Goal: Task Accomplishment & Management: Complete application form

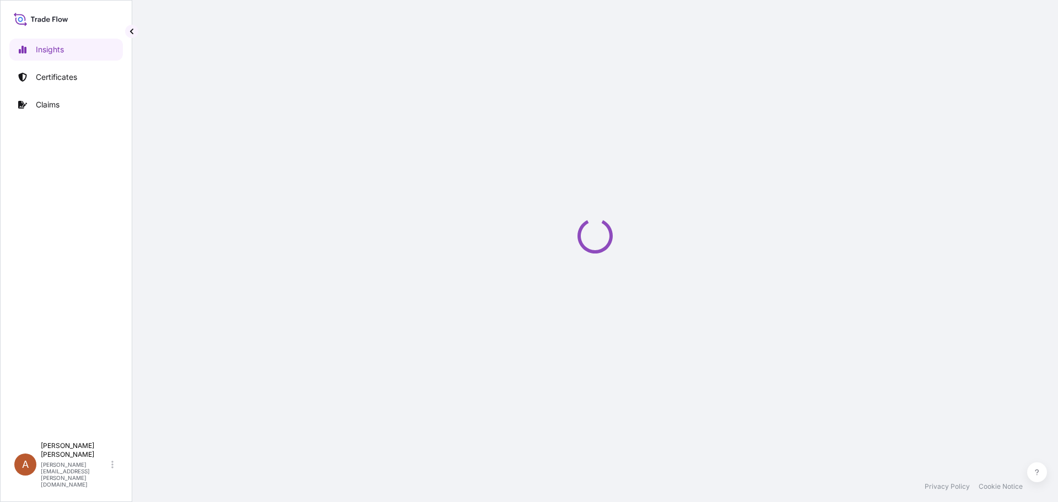
select select "2025"
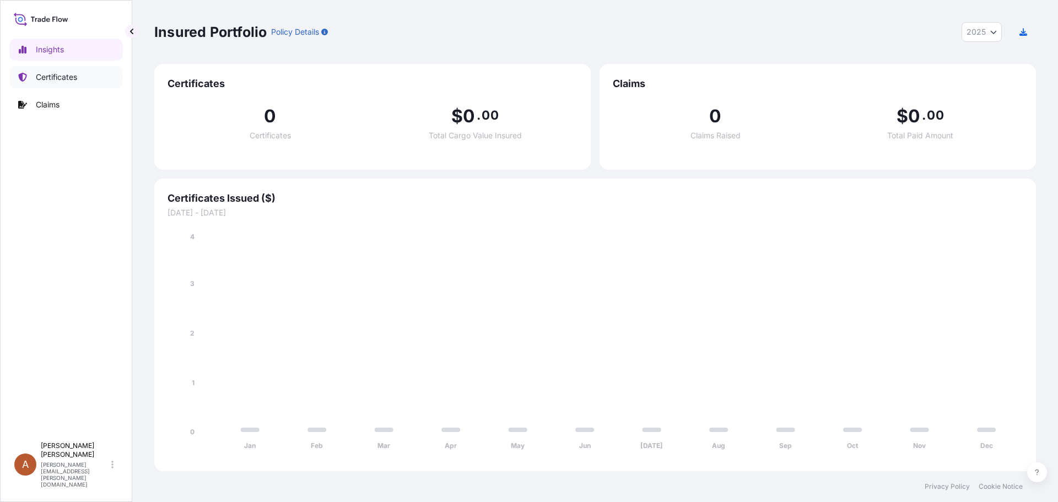
click at [79, 74] on link "Certificates" at bounding box center [65, 77] width 113 height 22
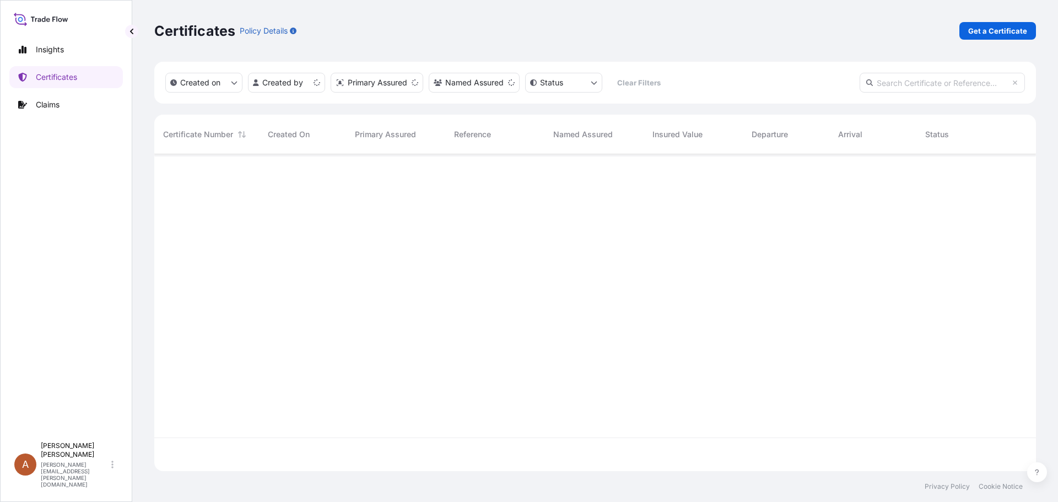
scroll to position [315, 873]
click at [979, 33] on p "Get a Certificate" at bounding box center [997, 30] width 59 height 11
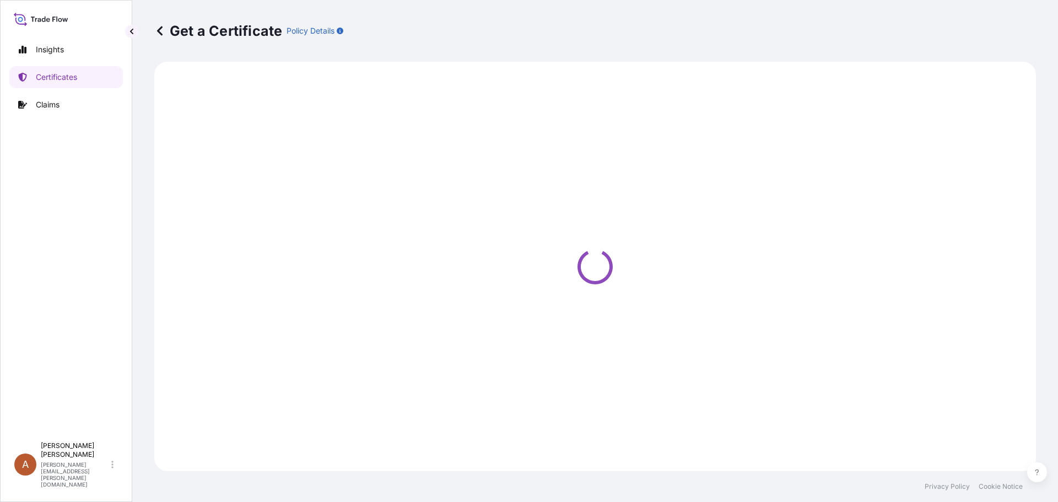
select select "Sea"
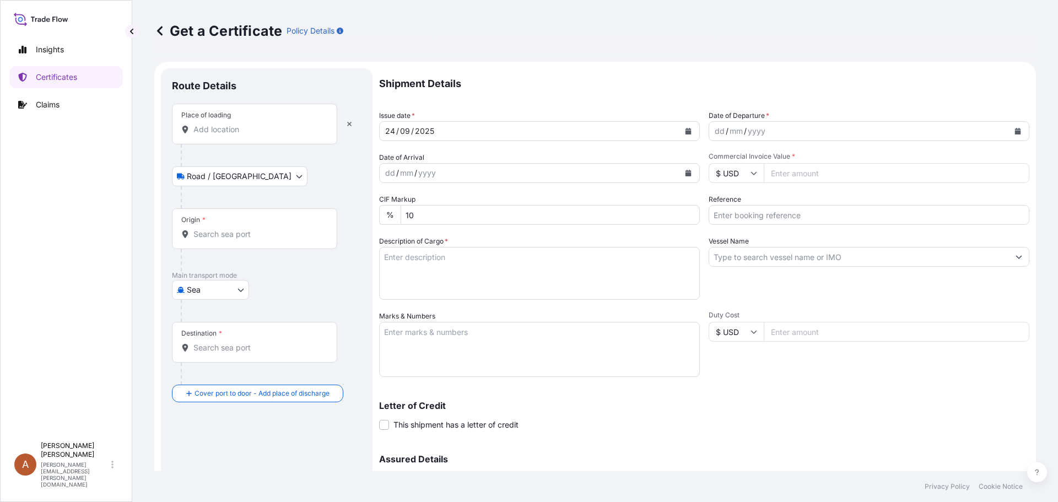
click at [218, 131] on input "Place of loading" at bounding box center [258, 129] width 130 height 11
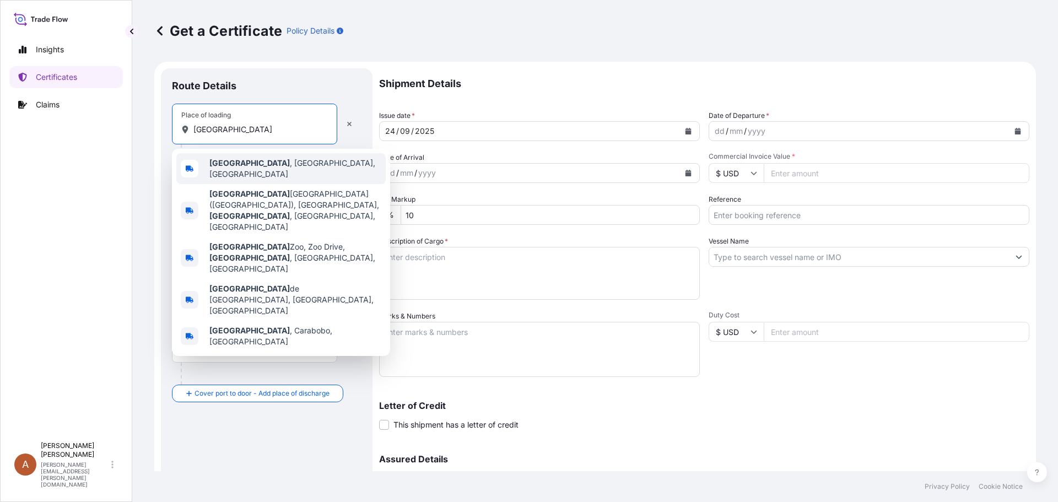
click at [223, 167] on b "[GEOGRAPHIC_DATA]" at bounding box center [249, 162] width 80 height 9
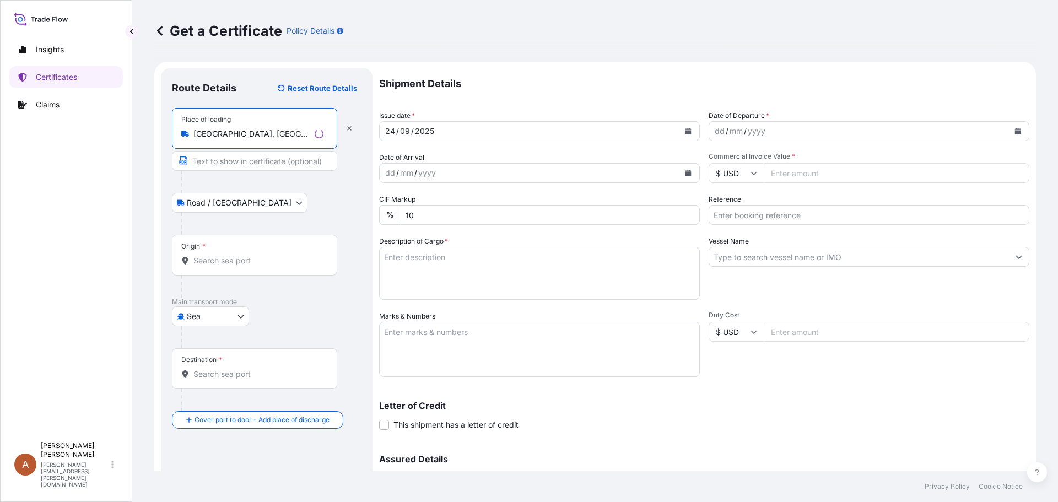
type input "[GEOGRAPHIC_DATA], [GEOGRAPHIC_DATA], [GEOGRAPHIC_DATA]"
click at [210, 264] on input "Origin *" at bounding box center [258, 260] width 130 height 11
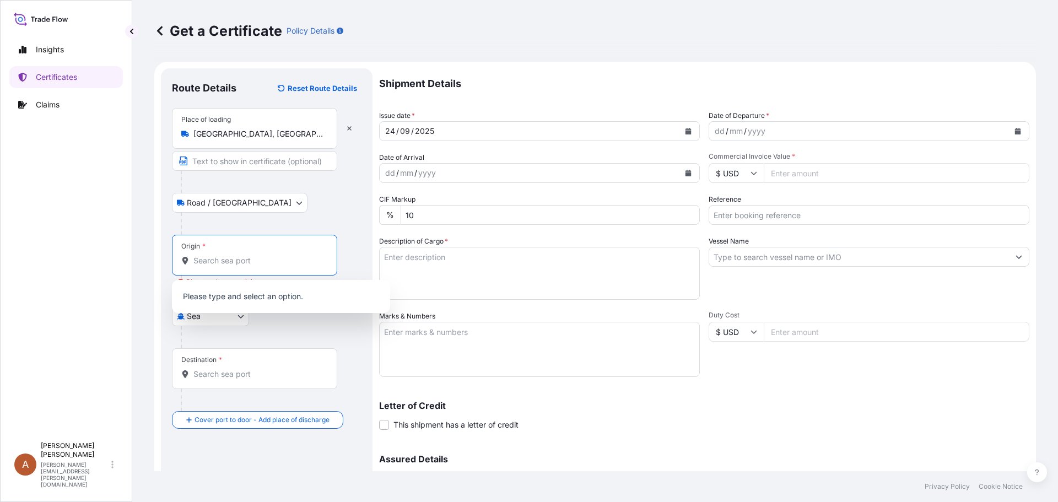
click at [209, 261] on input "Origin * Please select an origin" at bounding box center [258, 260] width 130 height 11
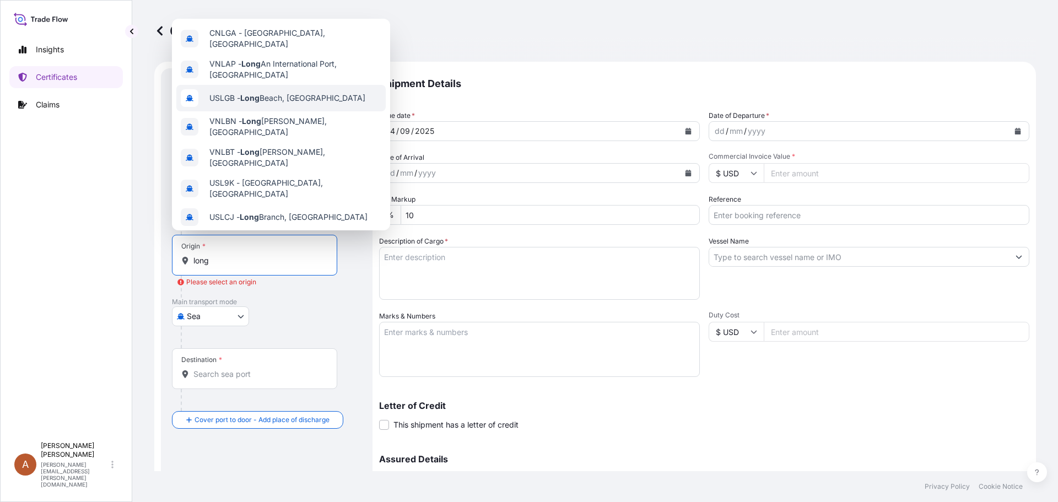
click at [268, 93] on span "USLGB - [GEOGRAPHIC_DATA], [GEOGRAPHIC_DATA]" at bounding box center [287, 98] width 156 height 11
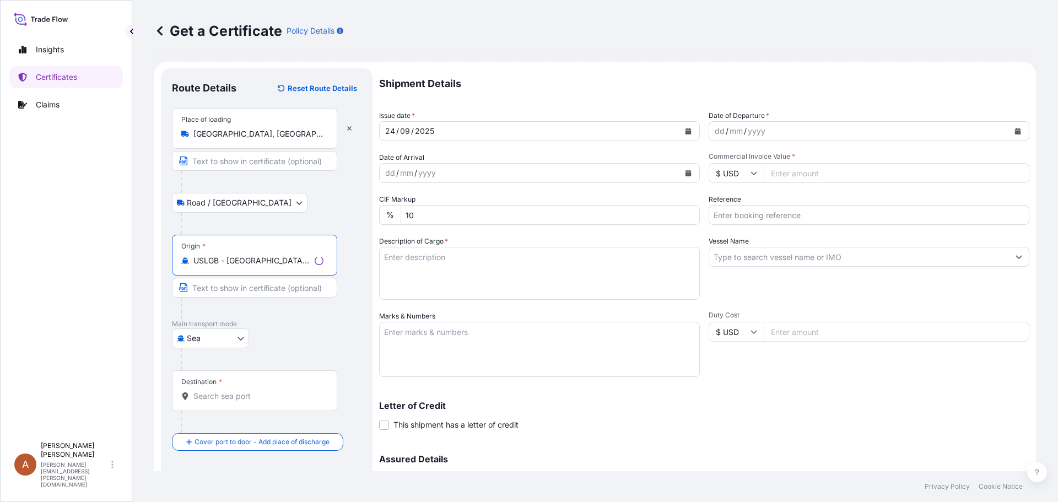
type input "USLGB - [GEOGRAPHIC_DATA], [GEOGRAPHIC_DATA]"
click at [208, 394] on input "Destination *" at bounding box center [258, 396] width 130 height 11
click at [198, 397] on input "Destination * Please select a destination" at bounding box center [258, 396] width 130 height 11
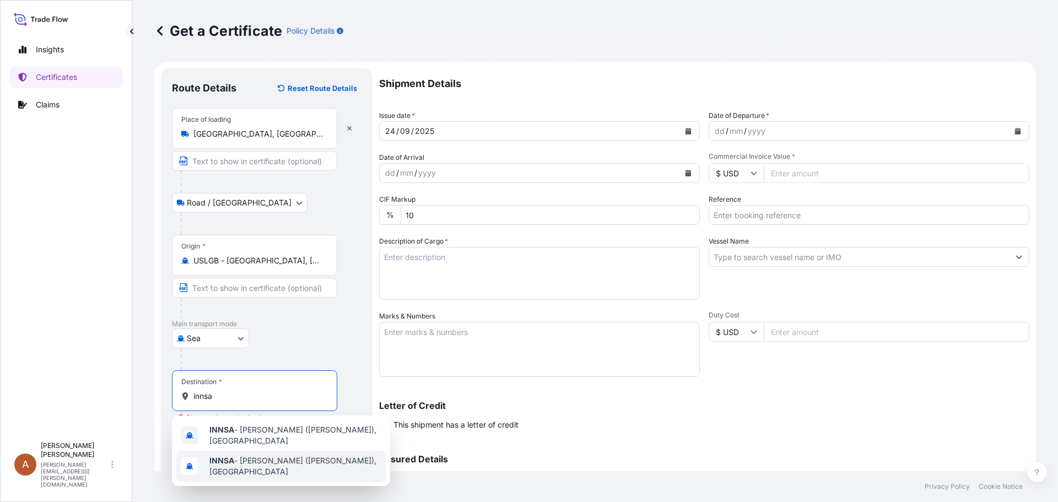
click at [257, 465] on span "INNSA - [GEOGRAPHIC_DATA] ([PERSON_NAME]), [GEOGRAPHIC_DATA]" at bounding box center [295, 466] width 172 height 22
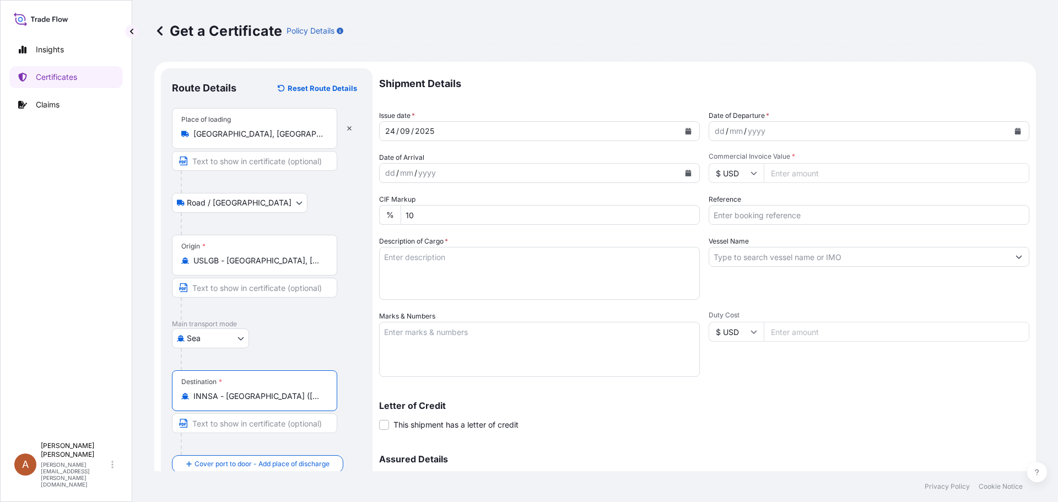
type input "INNSA - [GEOGRAPHIC_DATA] ([PERSON_NAME]), [GEOGRAPHIC_DATA]"
click at [713, 128] on div "dd" at bounding box center [719, 130] width 12 height 13
click at [808, 174] on input "Commercial Invoice Value *" at bounding box center [896, 173] width 266 height 20
type input "41700.00"
click at [716, 212] on input "Reference" at bounding box center [868, 215] width 321 height 20
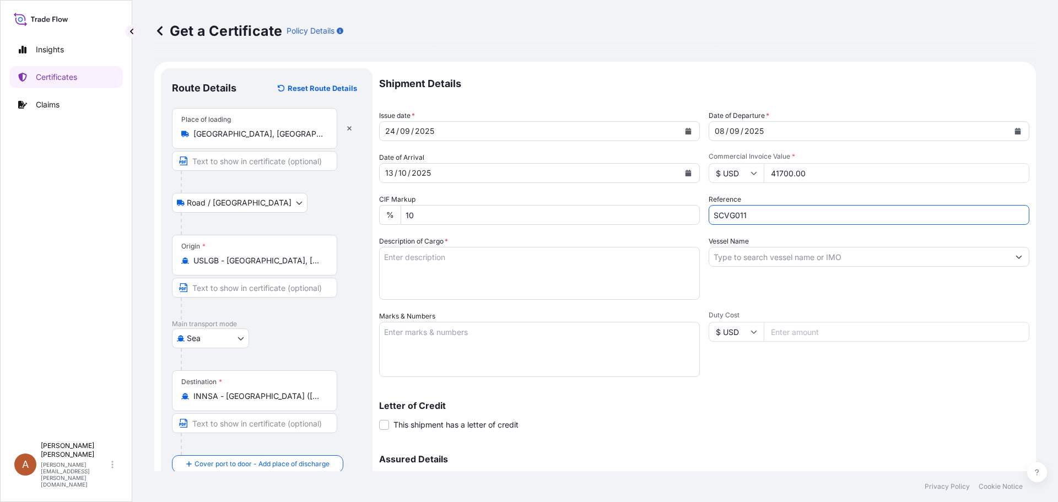
click at [748, 216] on input "SCVG011" at bounding box center [868, 215] width 321 height 20
type input "SCVG0115148 / 1033024"
click at [420, 254] on textarea "Description of Cargo *" at bounding box center [539, 273] width 321 height 53
click at [416, 252] on textarea "Description of Cargo *" at bounding box center [539, 273] width 321 height 53
paste textarea "CELLULON R-88,1000KG,TOTE"
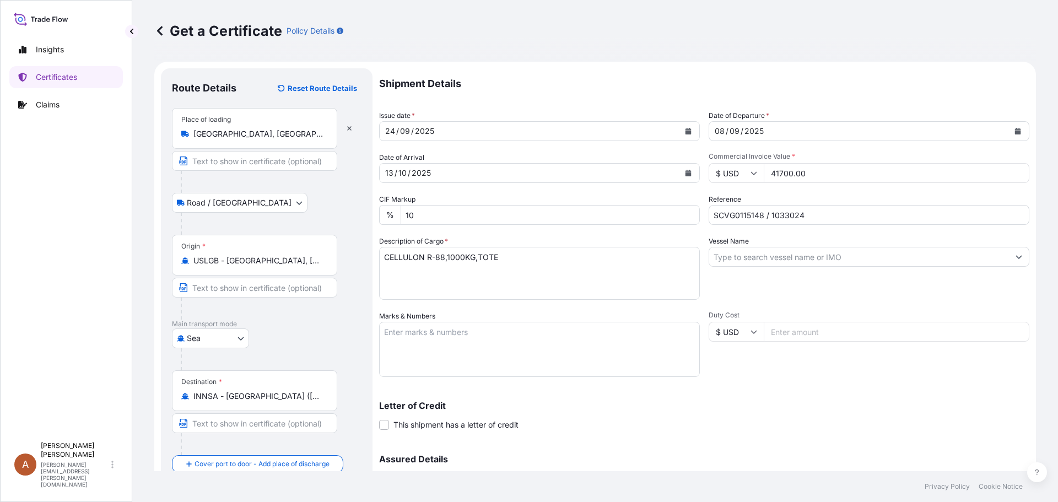
click at [386, 268] on textarea "CELLULON R-88,1000KG,TOTE" at bounding box center [539, 273] width 321 height 53
click at [505, 258] on textarea "CELLULON R-88,1000KG,TOTE" at bounding box center [539, 273] width 321 height 53
paste textarea "10 Totes of 1,000kgs on 10 heat treated pallets. Vol: 1 x 20’ FCL from [GEOGRAP…"
click at [433, 292] on textarea "CELLULON R-88,1000KG,TOTE 10 Totes of 1,000kgs on 10 heat treated pallets. Vol:…" at bounding box center [539, 273] width 321 height 53
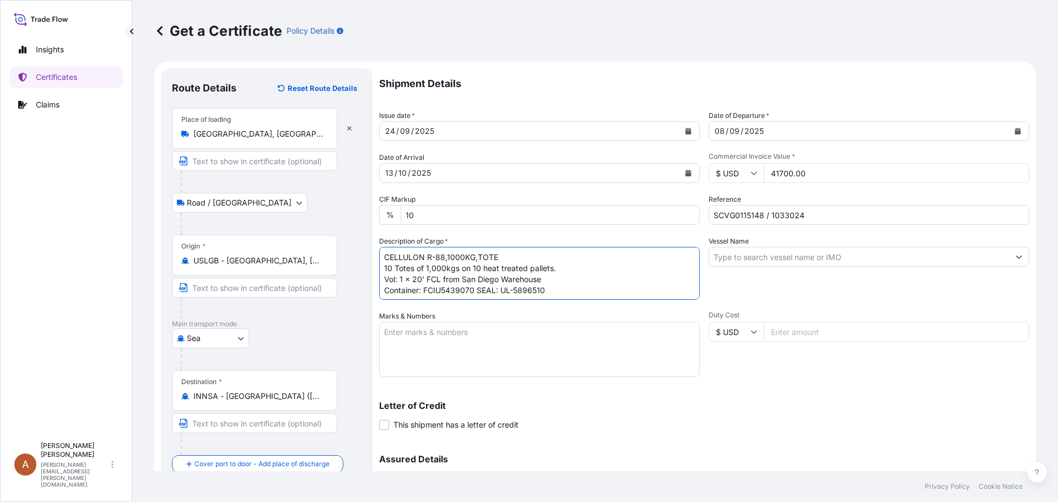
type textarea "CELLULON R-88,1000KG,TOTE 10 Totes of 1,000kgs on 10 heat treated pallets. Vol:…"
click at [783, 256] on input "Vessel Name" at bounding box center [859, 257] width 300 height 20
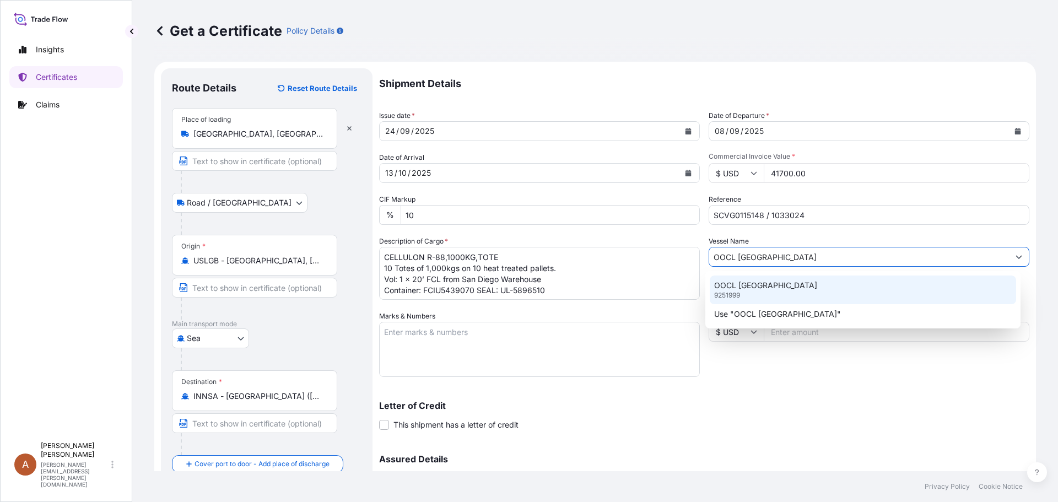
click at [777, 288] on p "OOCL [GEOGRAPHIC_DATA]" at bounding box center [765, 285] width 103 height 11
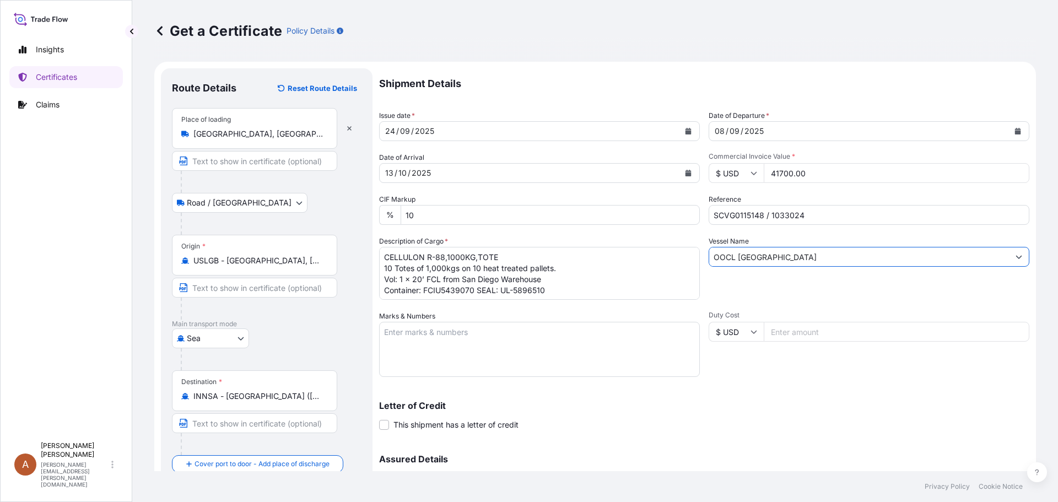
type input "OOCL [GEOGRAPHIC_DATA]"
click at [397, 329] on textarea "Marks & Numbers" at bounding box center [539, 349] width 321 height 55
click at [396, 328] on textarea "Marks & Numbers" at bounding box center [539, 349] width 321 height 55
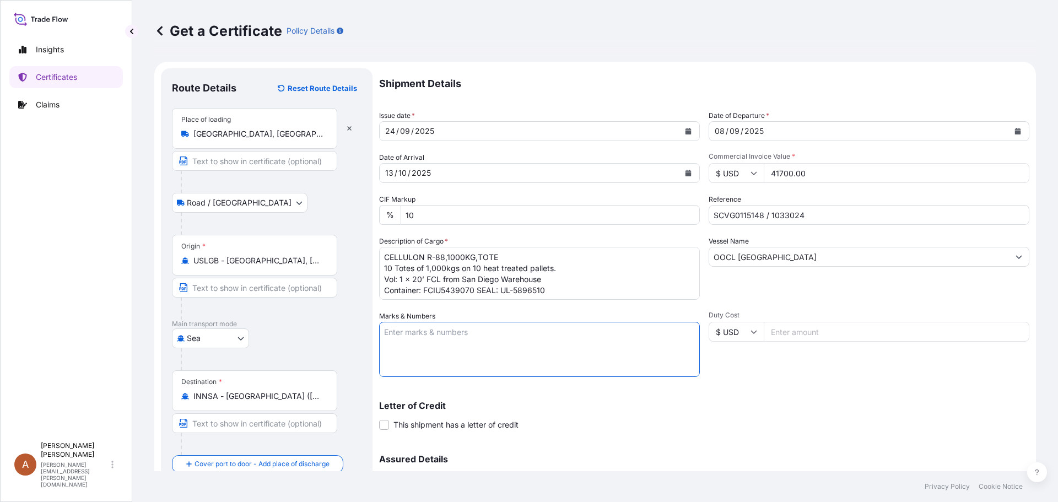
paste textarea "[PERSON_NAME] AND [PERSON_NAME]/B/CPK/026/2025-26 [GEOGRAPHIC_DATA]"
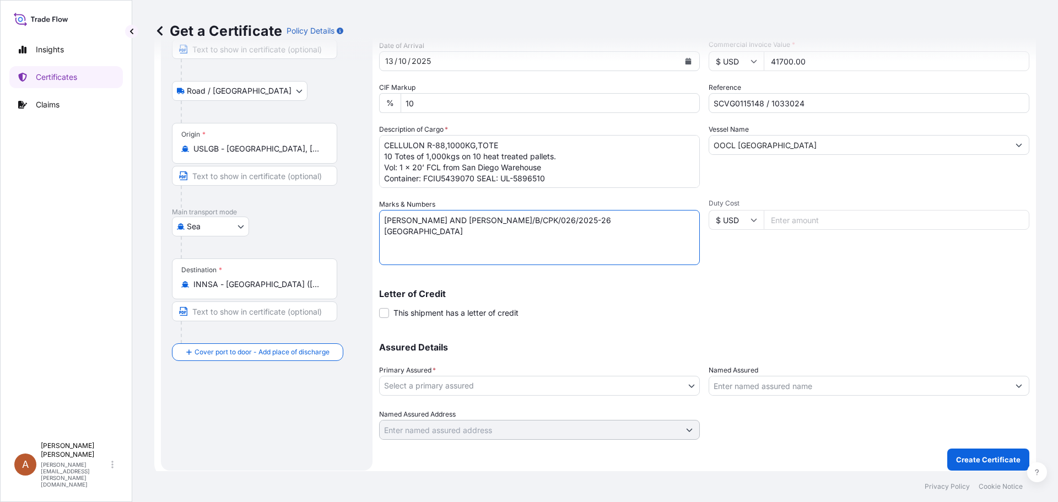
scroll to position [118, 0]
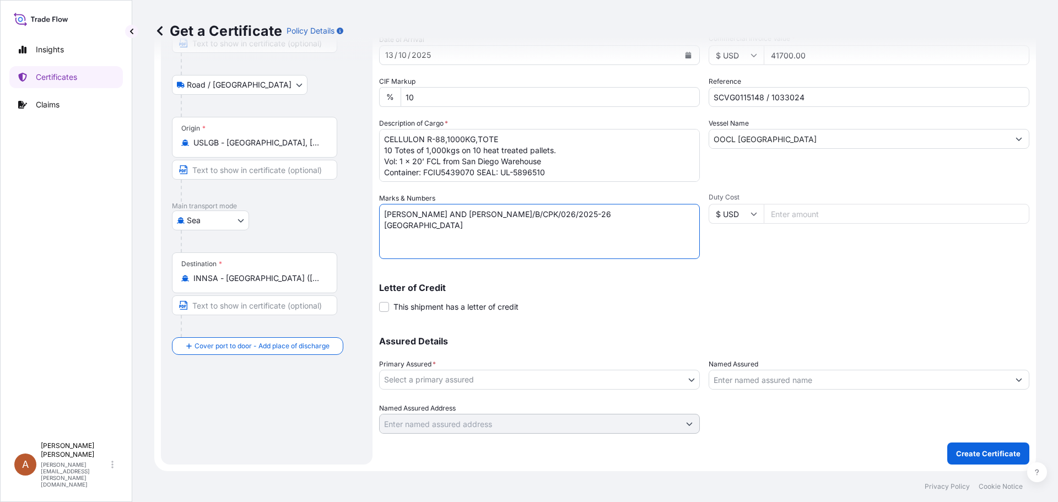
type textarea "[PERSON_NAME] AND [PERSON_NAME]/B/CPK/026/2025-26 [GEOGRAPHIC_DATA]"
click at [530, 379] on body "Insights Certificates Claims A Alicia Pye-miller [EMAIL_ADDRESS][PERSON_NAME][D…" at bounding box center [529, 251] width 1058 height 502
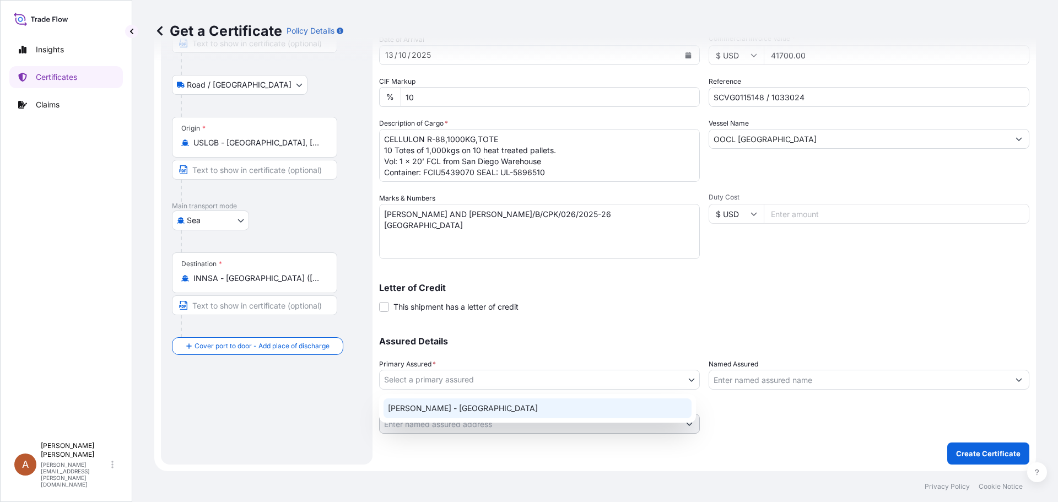
click at [436, 414] on div "[PERSON_NAME] - [GEOGRAPHIC_DATA]" at bounding box center [537, 408] width 308 height 20
select select "31650"
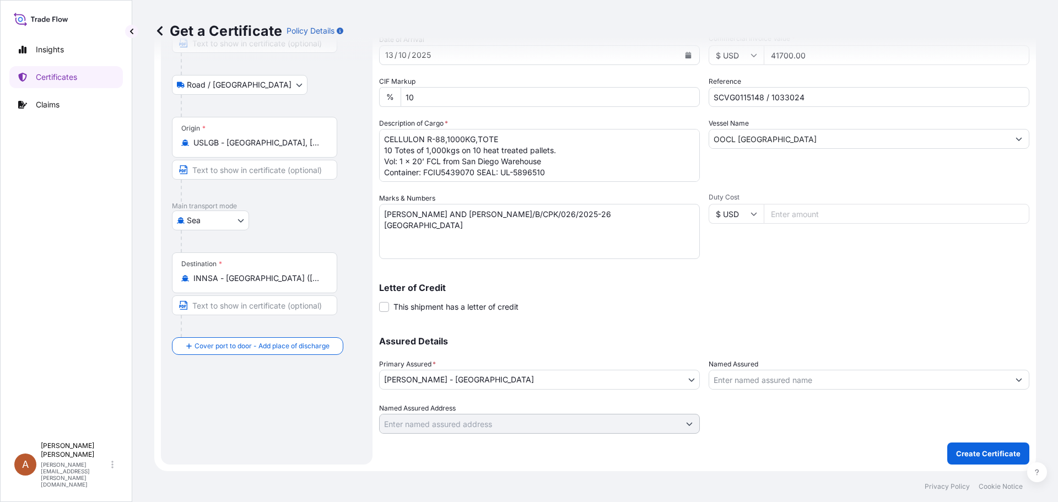
drag, startPoint x: 844, startPoint y: 456, endPoint x: 940, endPoint y: 453, distance: 95.9
click at [853, 456] on div "Shipment Details Issue date * [DATE] Date of Departure * [DATE] Date of Arrival…" at bounding box center [704, 207] width 650 height 514
click at [966, 453] on p "Create Certificate" at bounding box center [988, 453] width 64 height 11
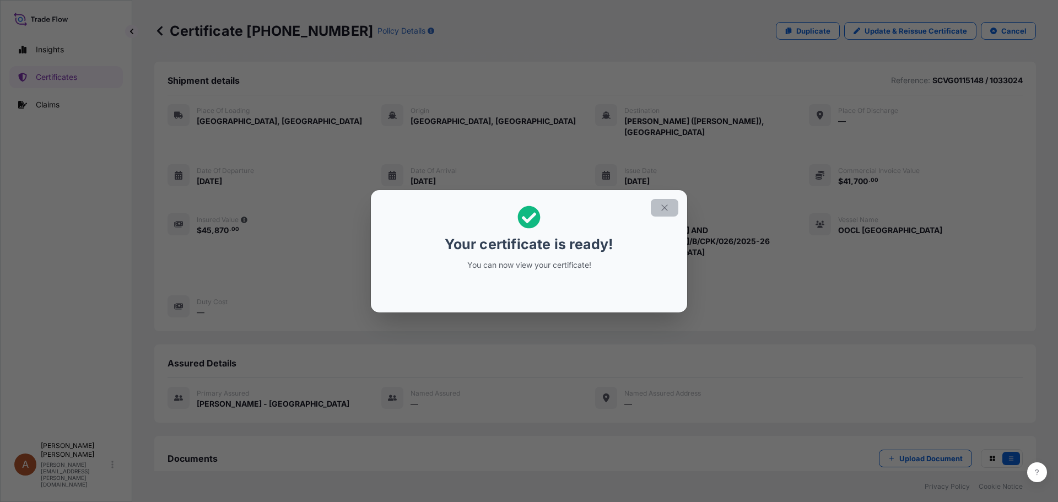
click at [665, 208] on icon "button" at bounding box center [664, 207] width 6 height 6
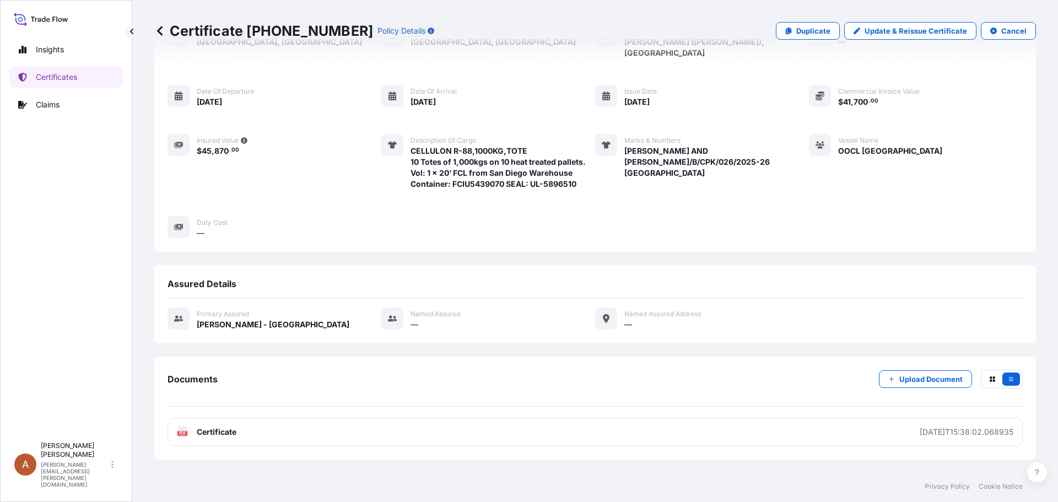
scroll to position [126, 0]
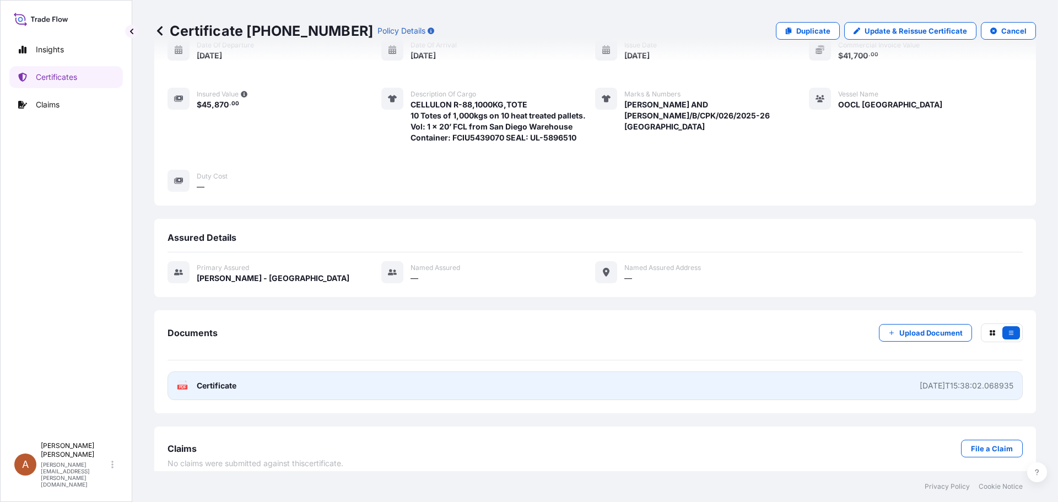
click at [211, 380] on span "Certificate" at bounding box center [217, 385] width 40 height 11
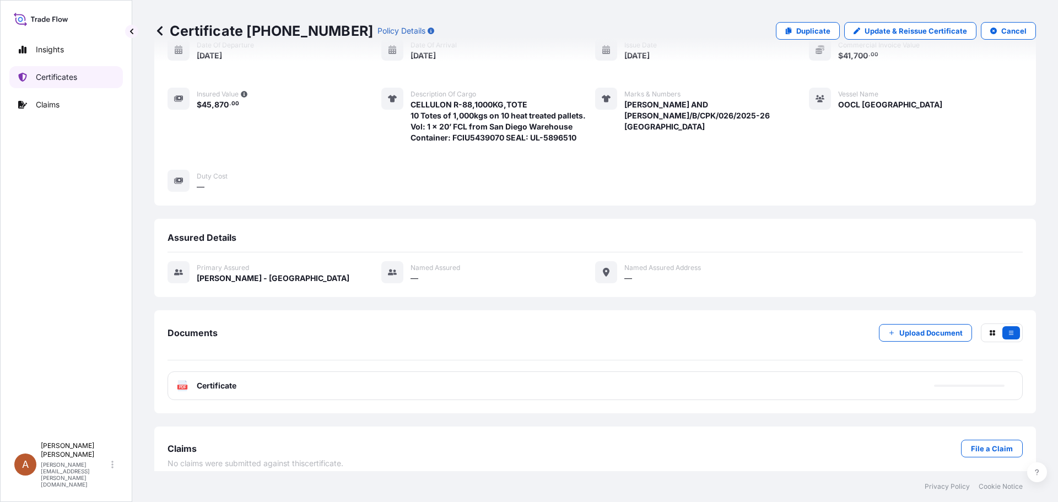
click at [43, 73] on p "Certificates" at bounding box center [56, 77] width 41 height 11
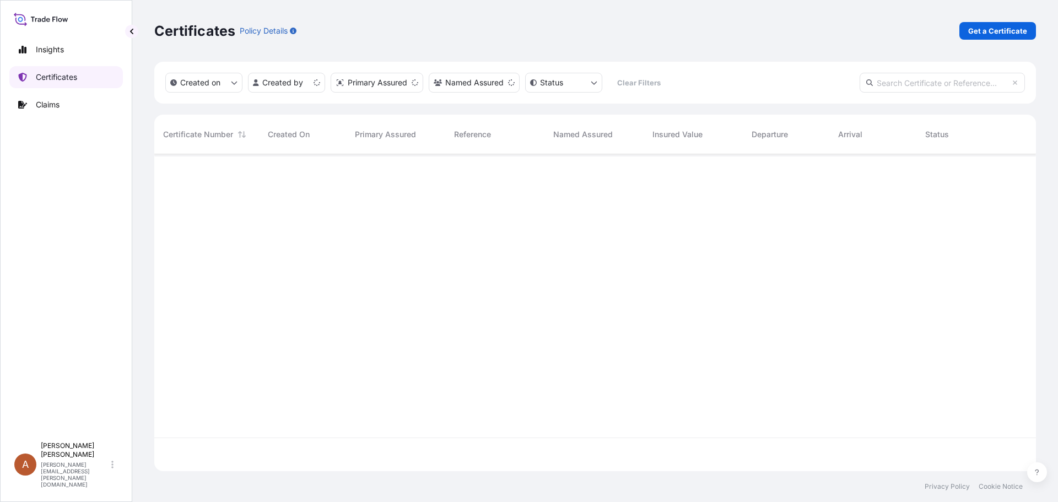
scroll to position [315, 873]
